Goal: Information Seeking & Learning: Learn about a topic

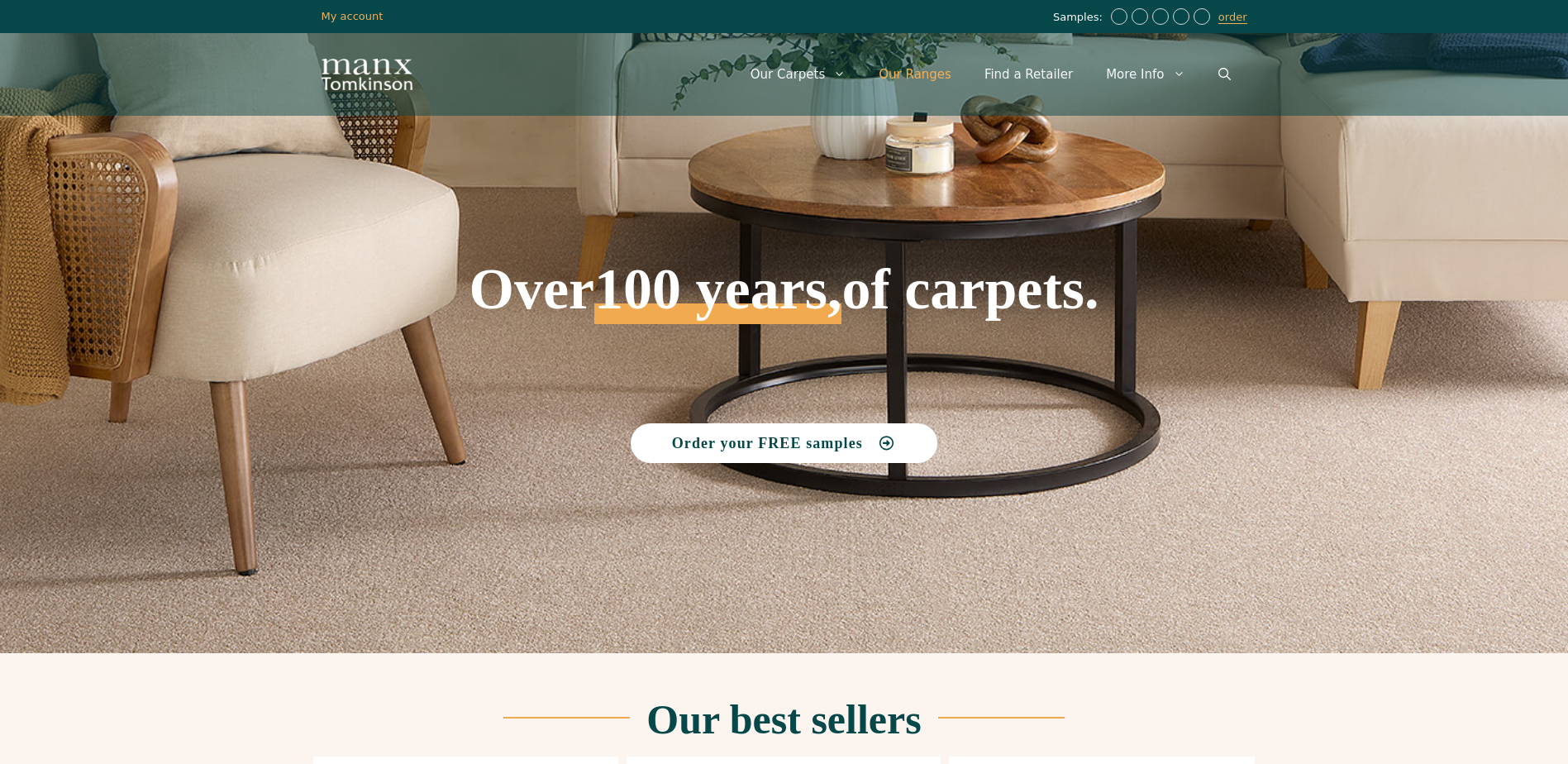
click at [921, 76] on link "Our Ranges" at bounding box center [915, 74] width 106 height 50
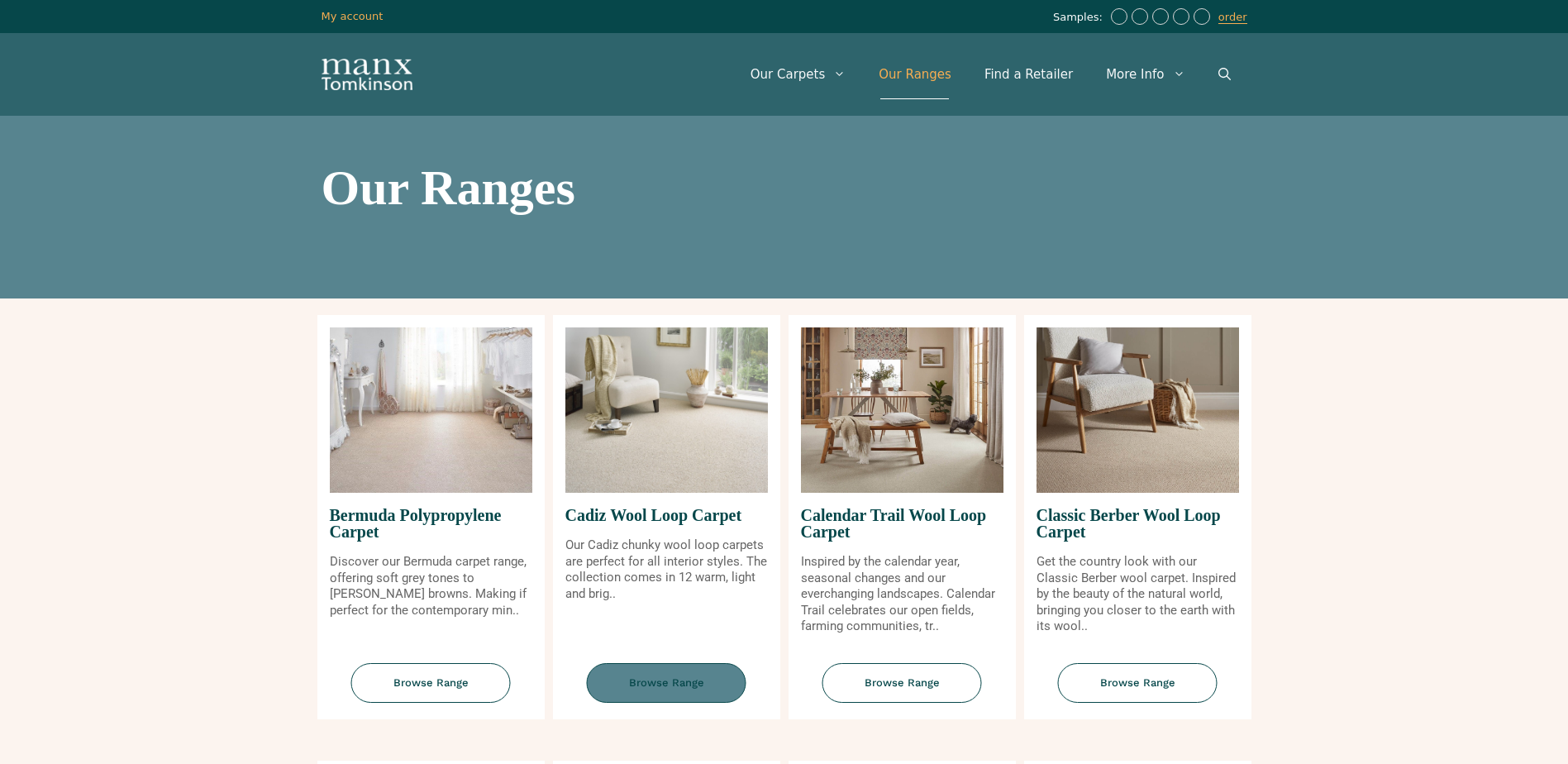
click at [692, 688] on span "Browse Range" at bounding box center [666, 683] width 160 height 41
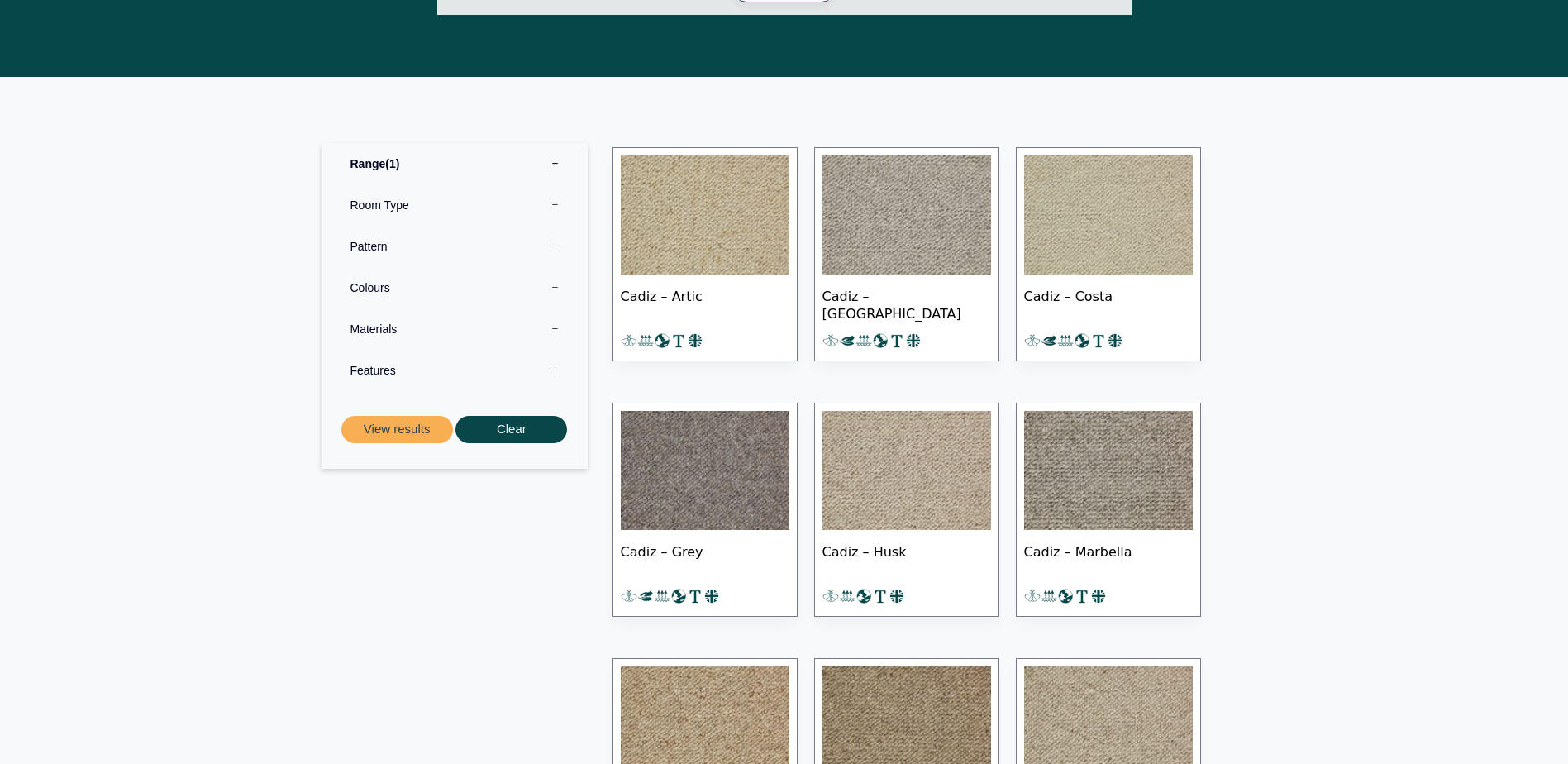
scroll to position [661, 0]
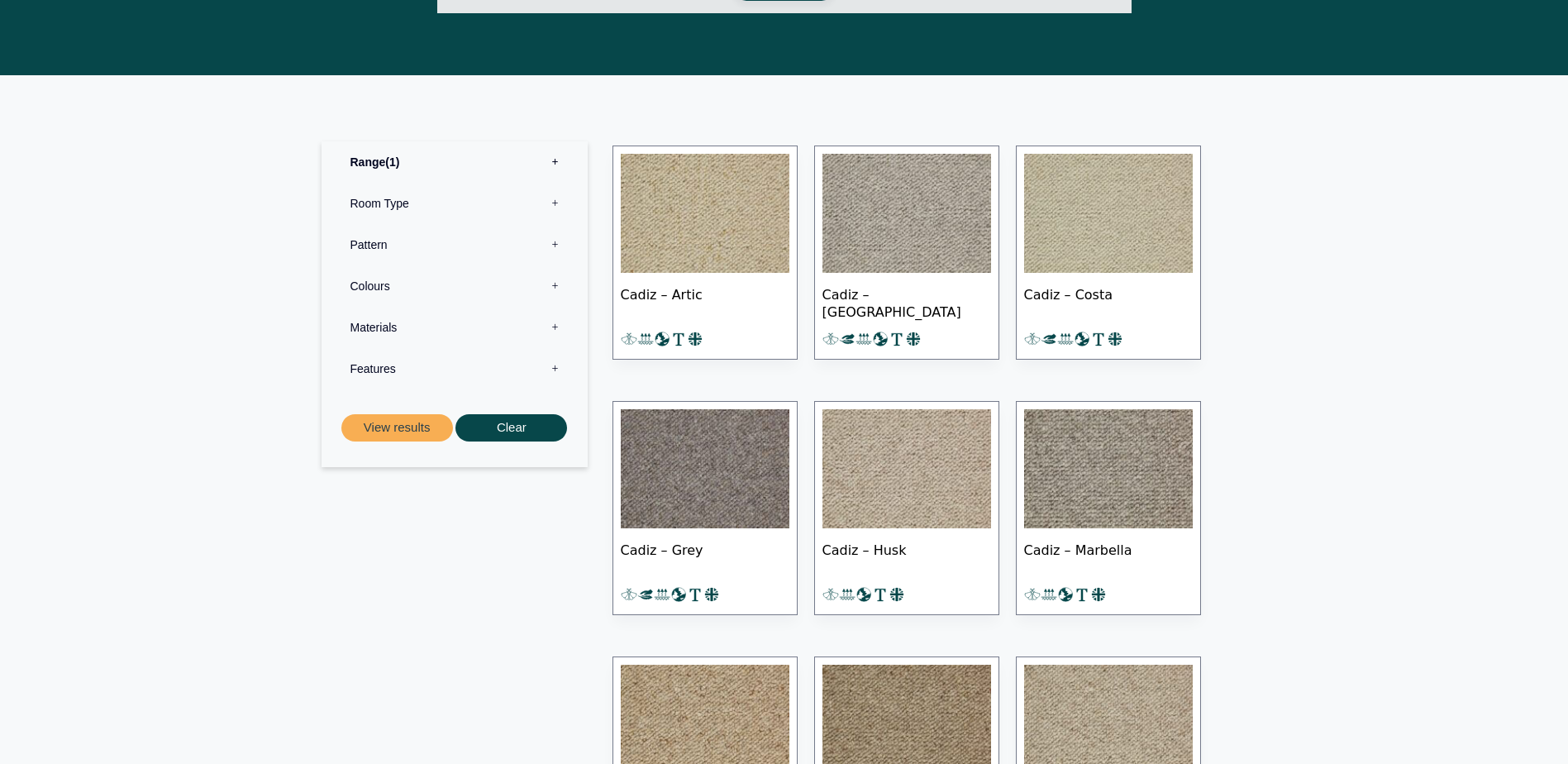
click at [1132, 191] on img at bounding box center [1108, 213] width 169 height 119
